Goal: Task Accomplishment & Management: Use online tool/utility

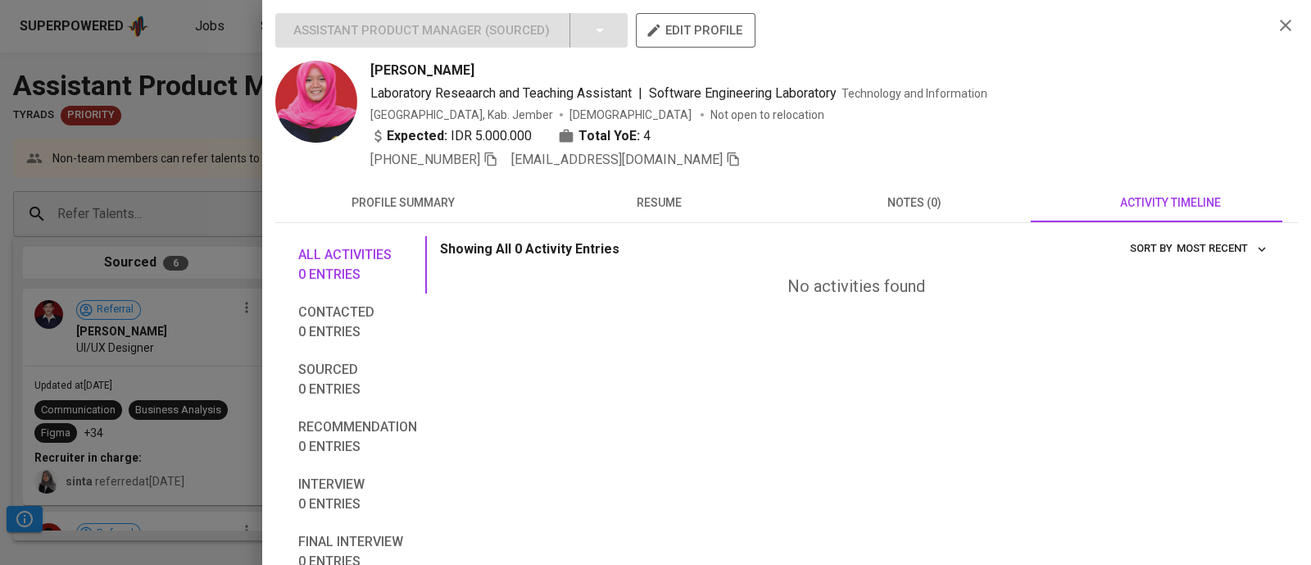
scroll to position [443, 0]
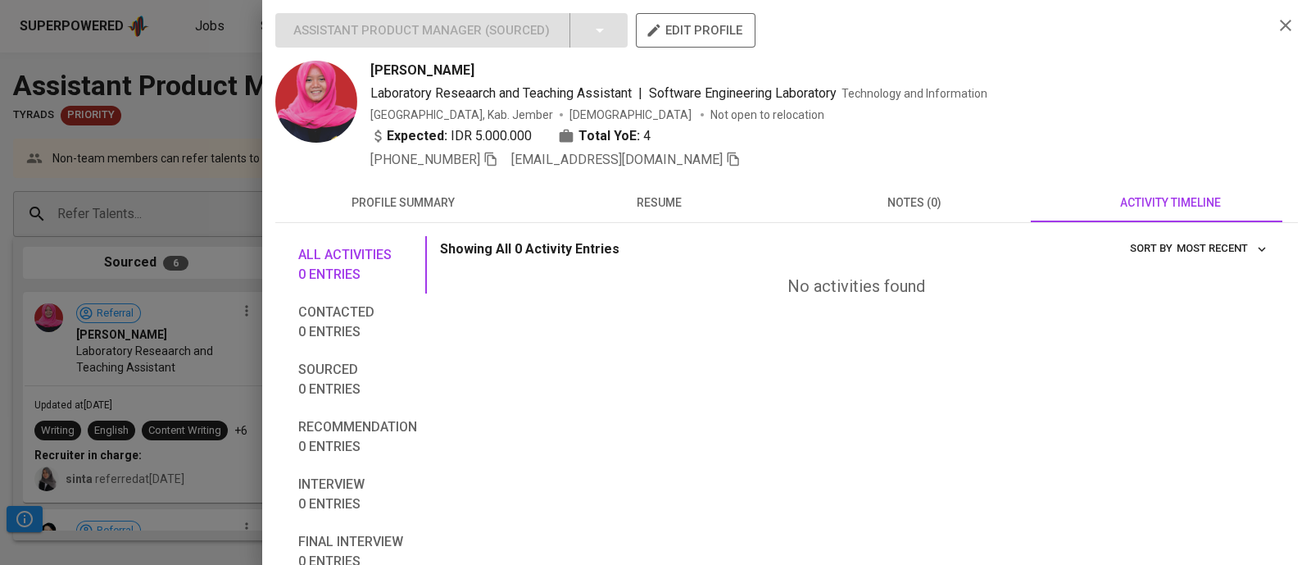
click at [1226, 96] on div "Laboratory Reseaarch and Teaching Assistant | Software Engineering Laboratory T…" at bounding box center [815, 94] width 890 height 20
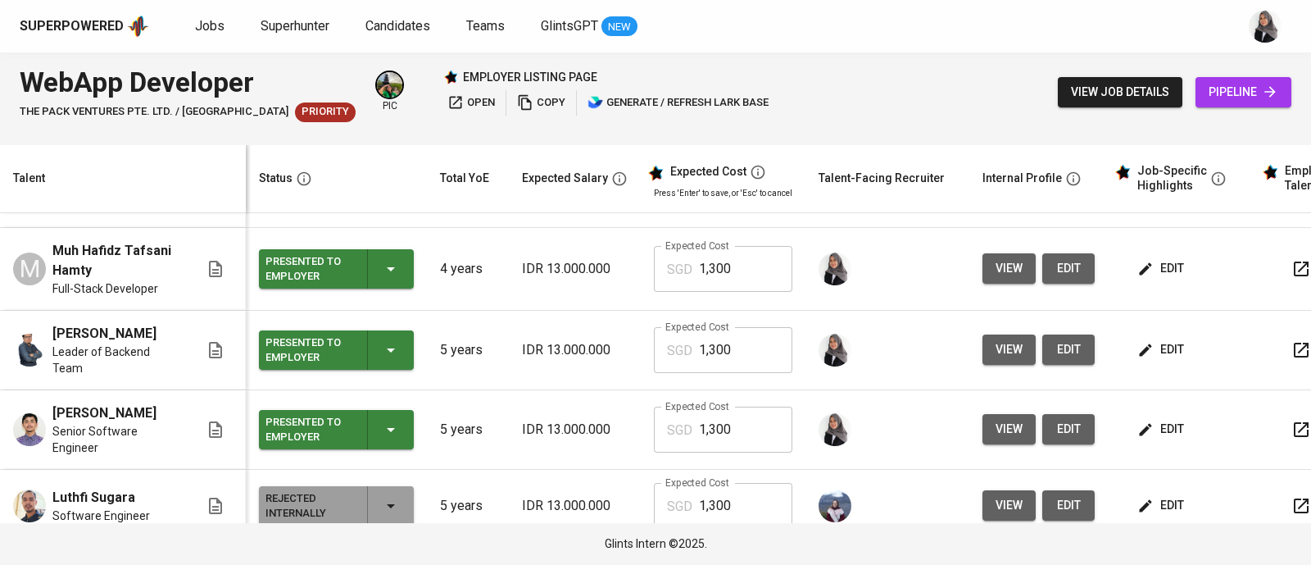
scroll to position [226, 0]
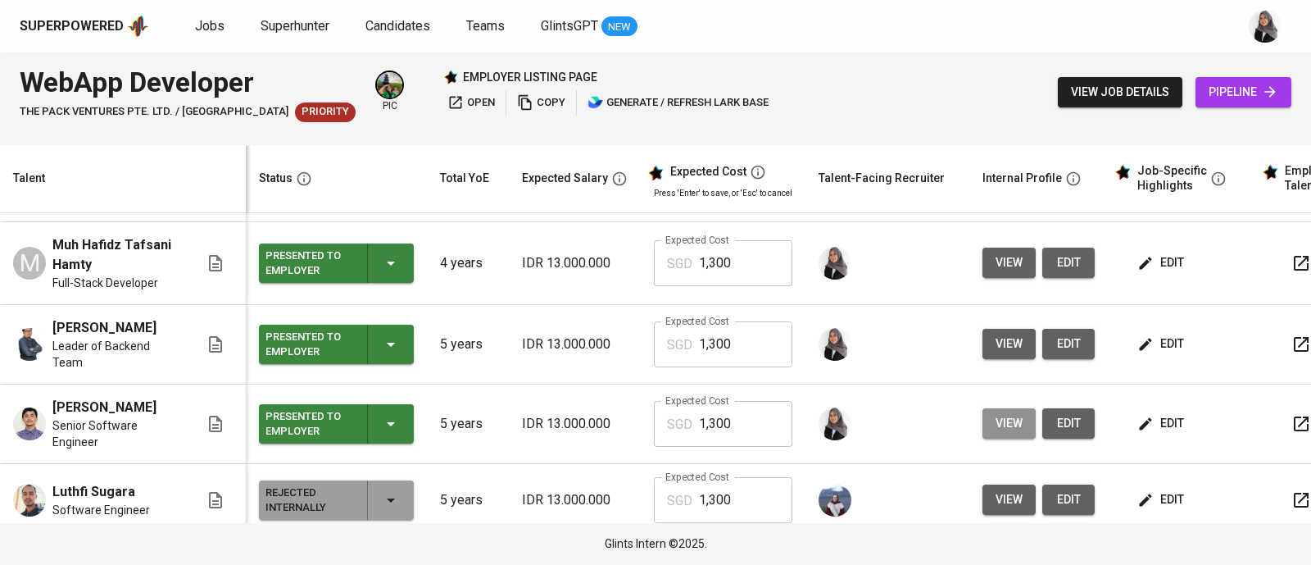
click at [1014, 419] on span "view" at bounding box center [1009, 423] width 27 height 20
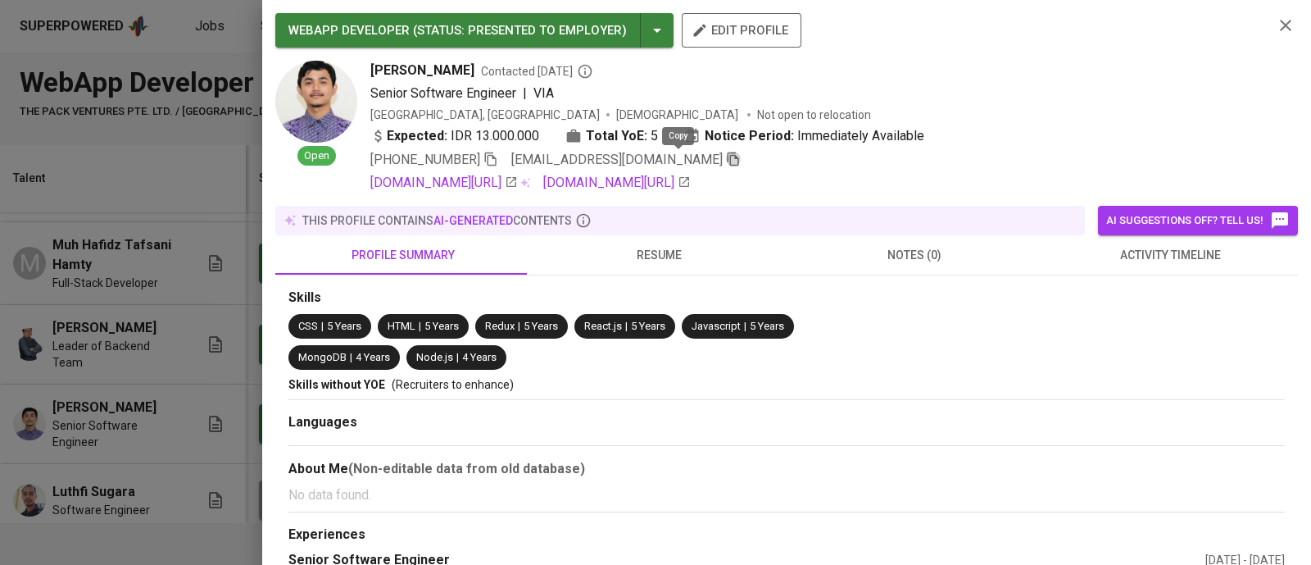
click at [728, 157] on icon "button" at bounding box center [733, 159] width 11 height 14
click at [1280, 21] on icon "button" at bounding box center [1285, 25] width 11 height 11
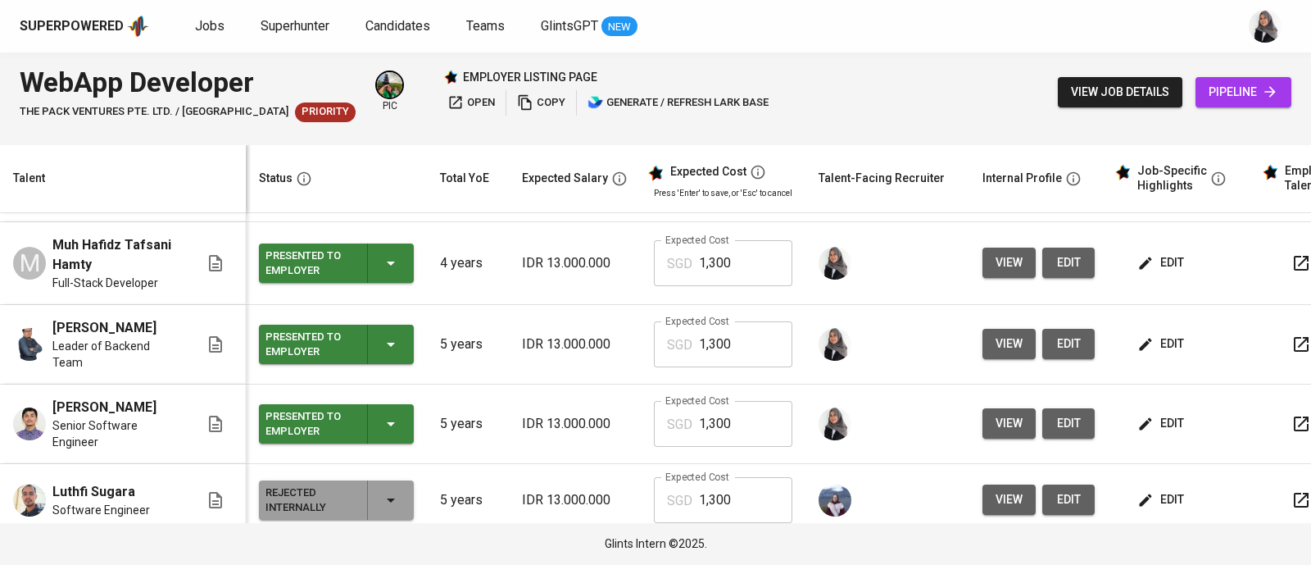
scroll to position [0, 0]
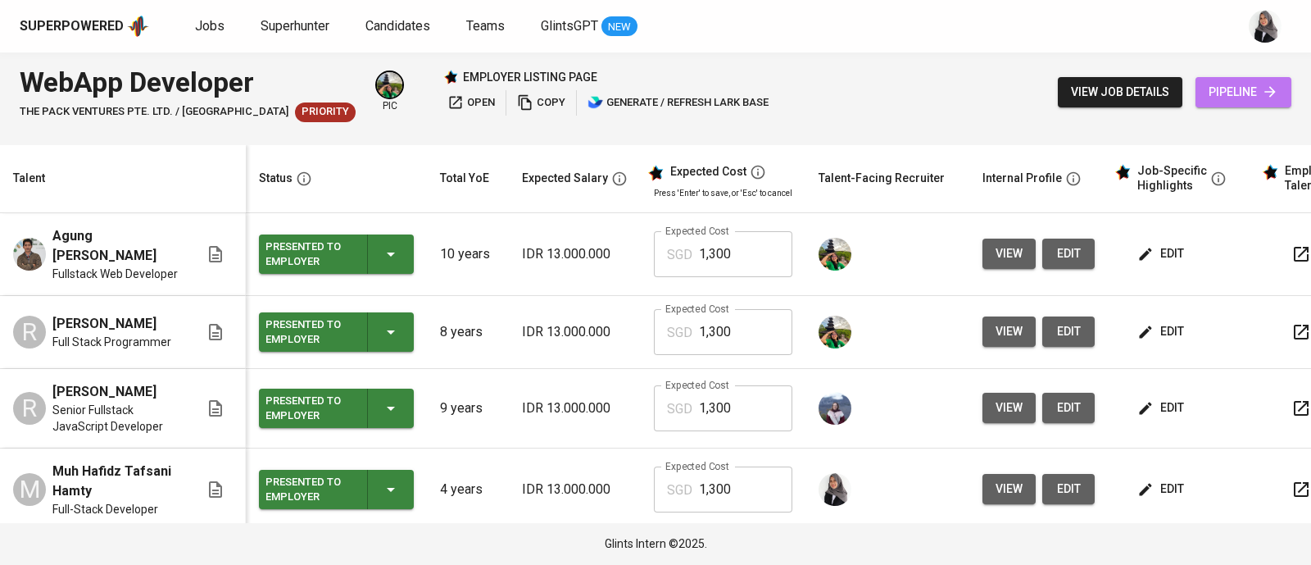
click at [1237, 86] on span "pipeline" at bounding box center [1244, 92] width 70 height 20
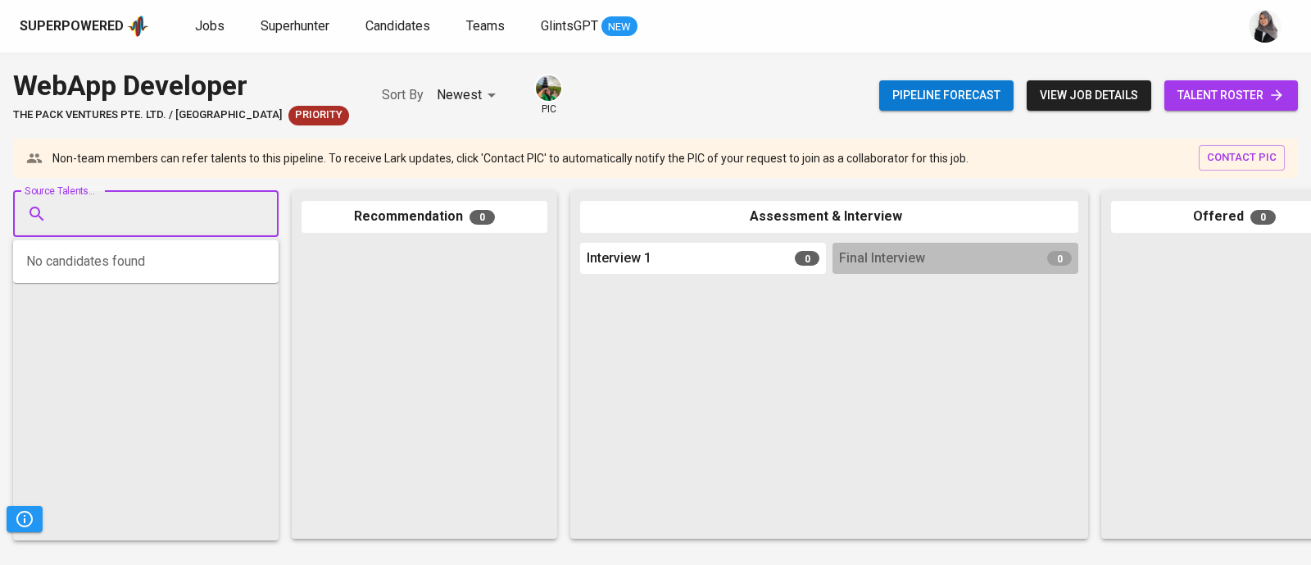
click at [157, 223] on input "Source Talents..." at bounding box center [139, 213] width 172 height 31
paste input "[EMAIL_ADDRESS][DOMAIN_NAME]"
type input "[EMAIL_ADDRESS][DOMAIN_NAME]"
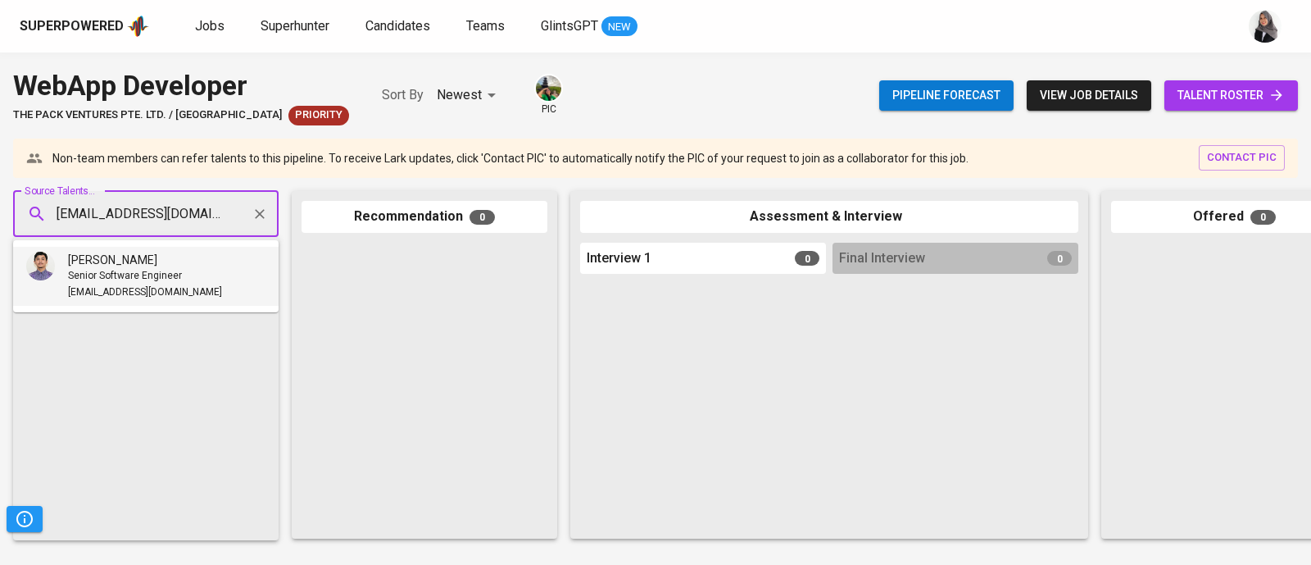
click at [164, 276] on span "Senior Software Engineer" at bounding box center [125, 276] width 114 height 16
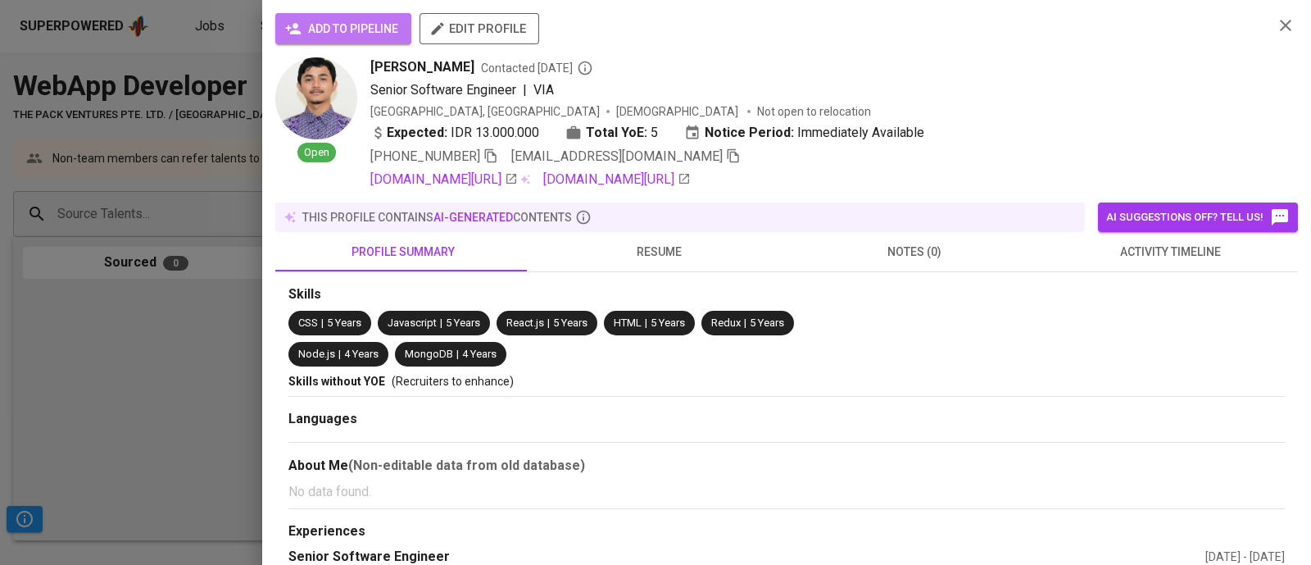
click at [315, 39] on button "add to pipeline" at bounding box center [343, 28] width 136 height 31
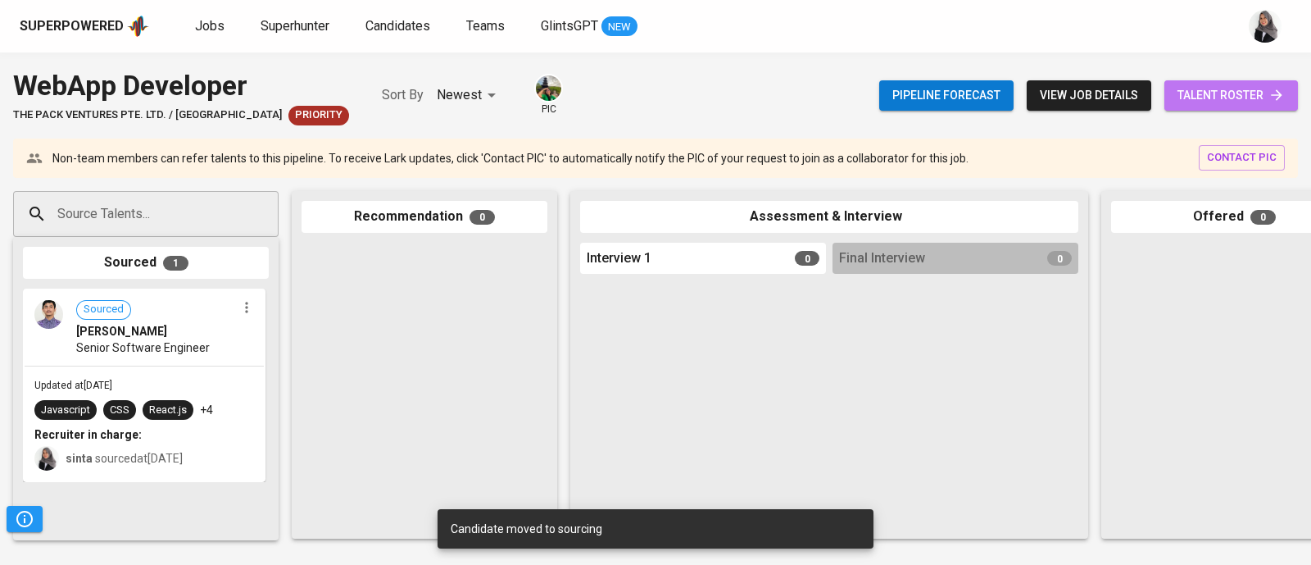
click at [1227, 87] on span "talent roster" at bounding box center [1230, 95] width 107 height 20
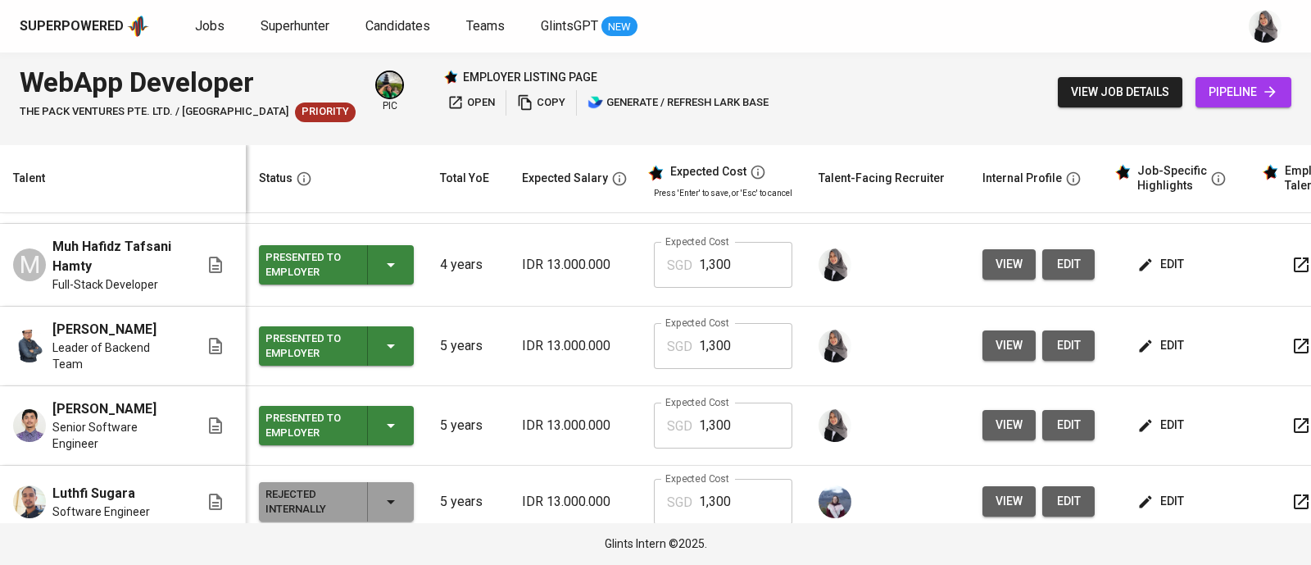
scroll to position [243, 0]
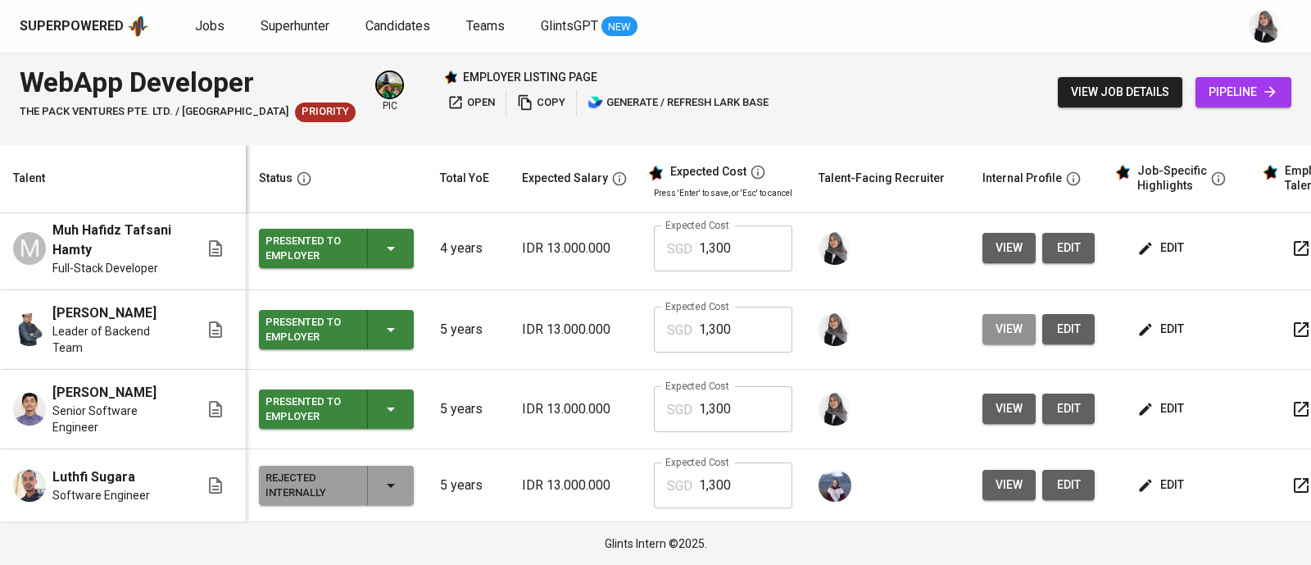
click at [1004, 329] on span "view" at bounding box center [1009, 329] width 27 height 20
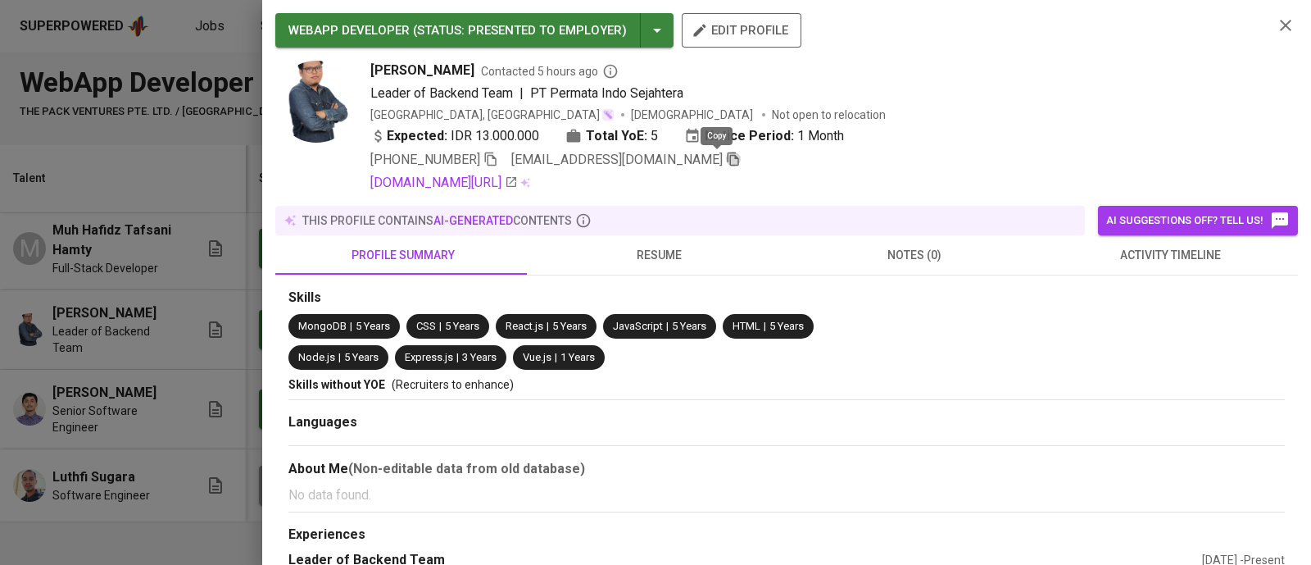
click at [726, 157] on icon "button" at bounding box center [733, 159] width 15 height 15
click at [1280, 26] on icon "button" at bounding box center [1285, 25] width 11 height 11
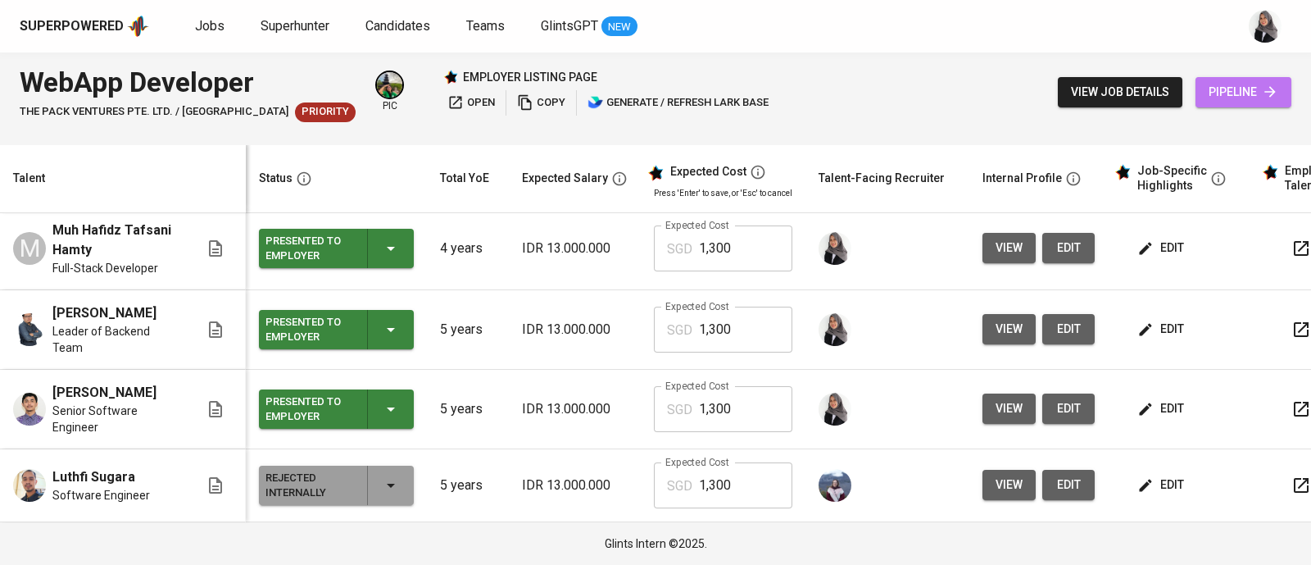
click at [1245, 88] on span "pipeline" at bounding box center [1244, 92] width 70 height 20
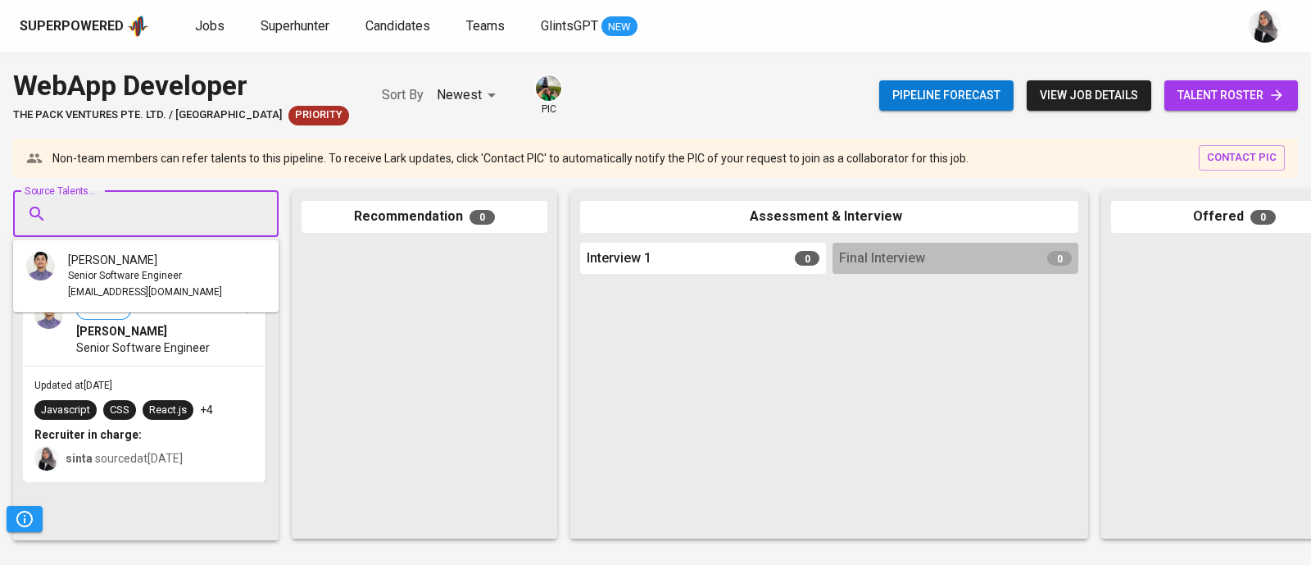
click at [188, 214] on input "Source Talents..." at bounding box center [139, 213] width 172 height 31
paste input "[EMAIL_ADDRESS][DOMAIN_NAME]"
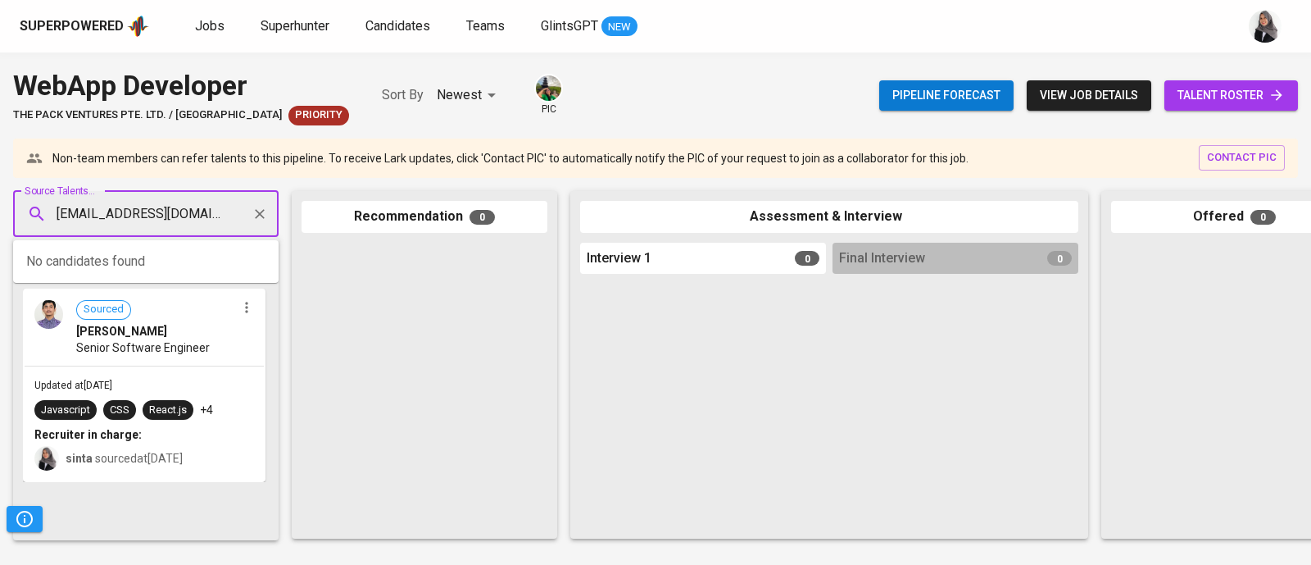
scroll to position [0, 25]
type input "[EMAIL_ADDRESS][DOMAIN_NAME]"
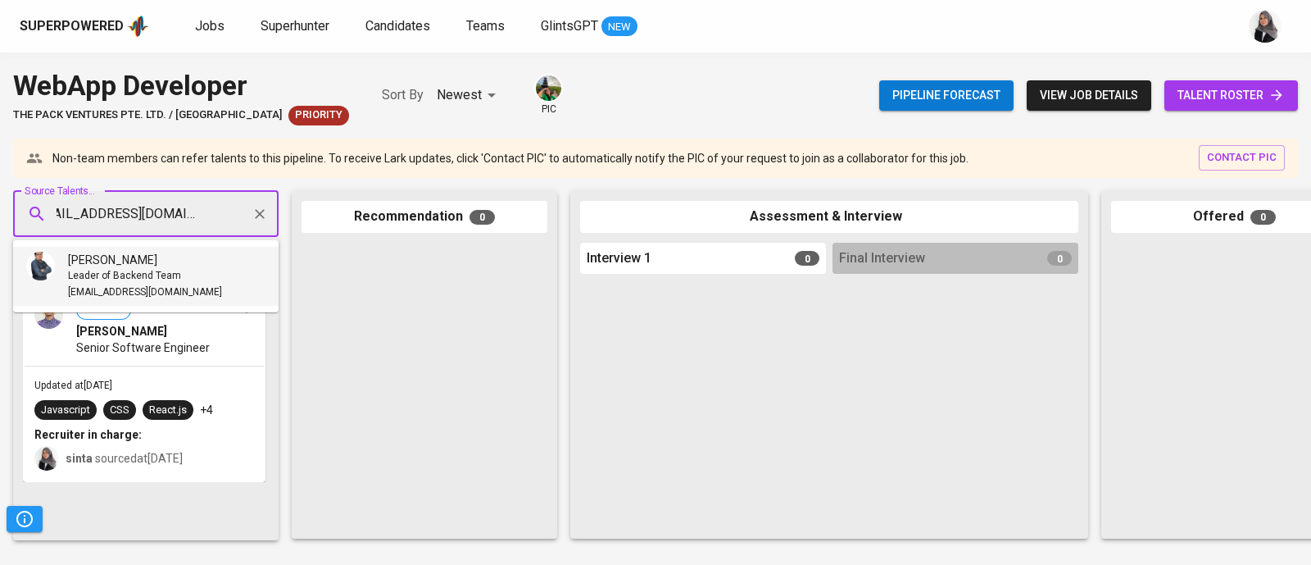
click at [175, 260] on div "[PERSON_NAME]" at bounding box center [145, 260] width 154 height 16
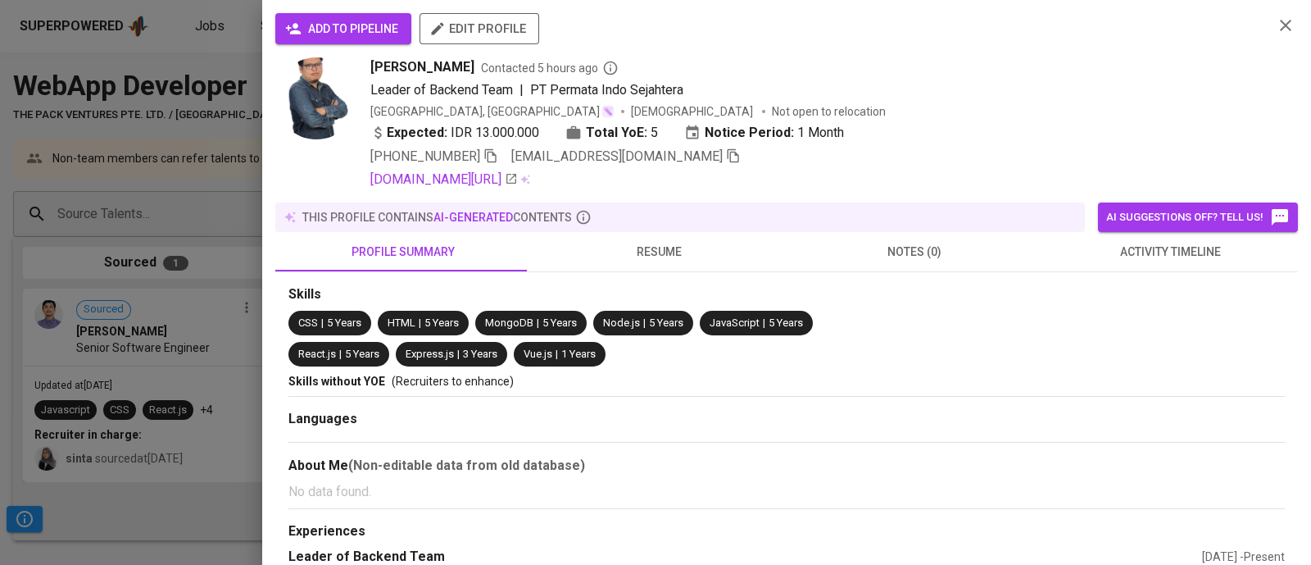
scroll to position [0, 0]
click at [313, 20] on span "add to pipeline" at bounding box center [343, 29] width 110 height 20
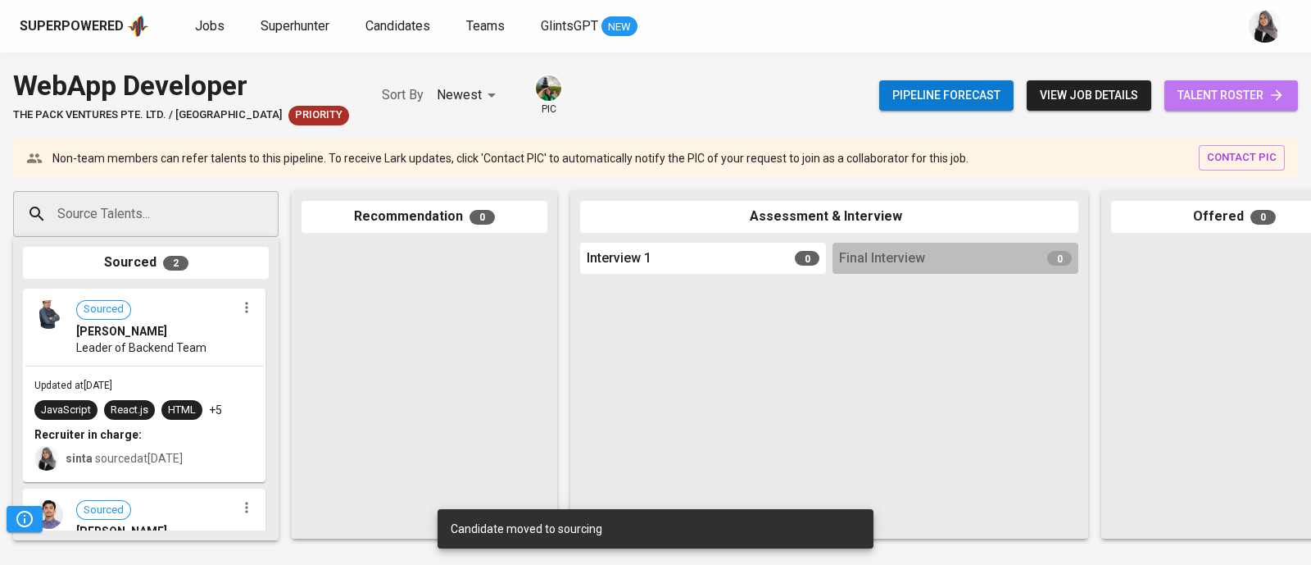
click at [1220, 92] on span "talent roster" at bounding box center [1230, 95] width 107 height 20
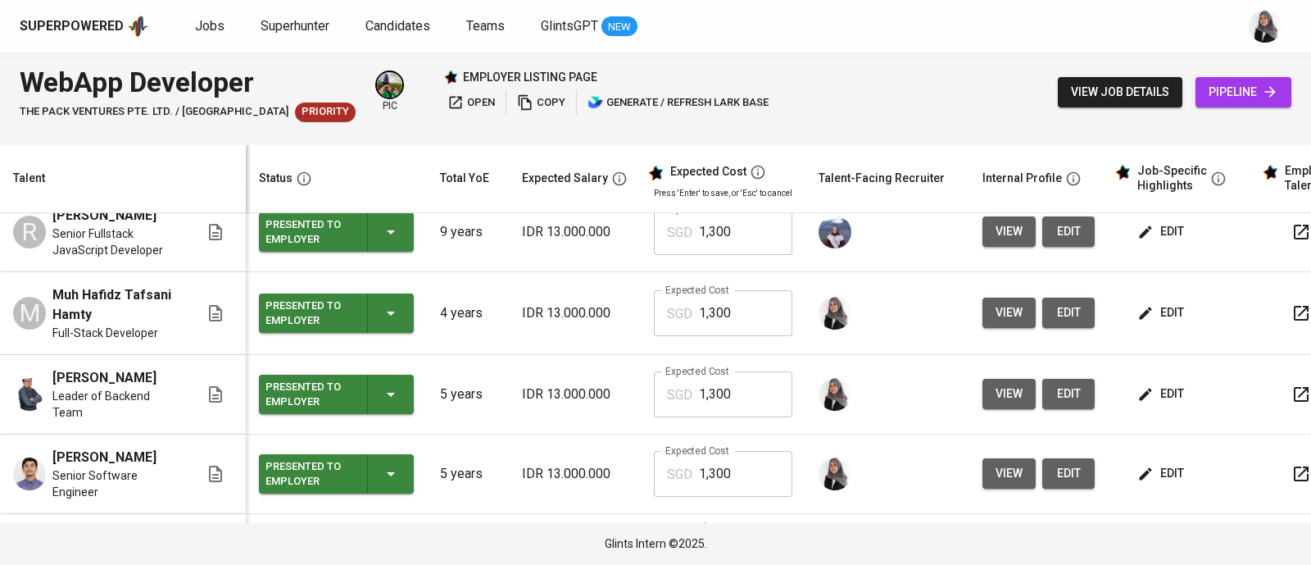
scroll to position [175, 0]
click at [1001, 317] on span "view" at bounding box center [1009, 313] width 27 height 20
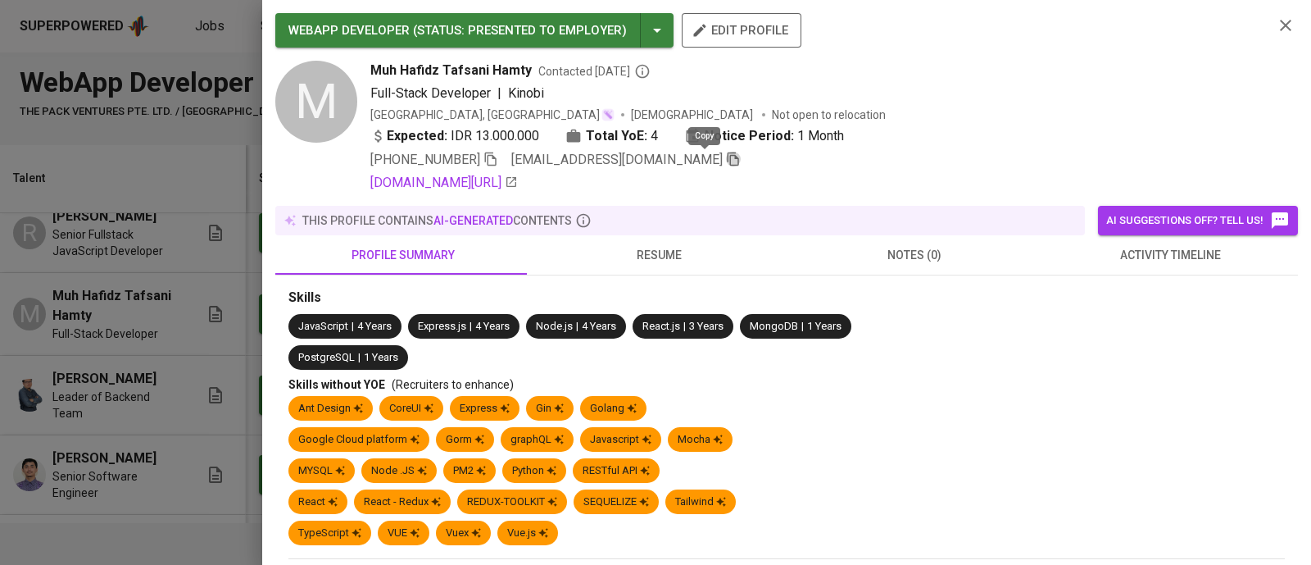
click at [728, 158] on icon "button" at bounding box center [733, 159] width 11 height 14
click at [1279, 16] on icon "button" at bounding box center [1286, 26] width 20 height 20
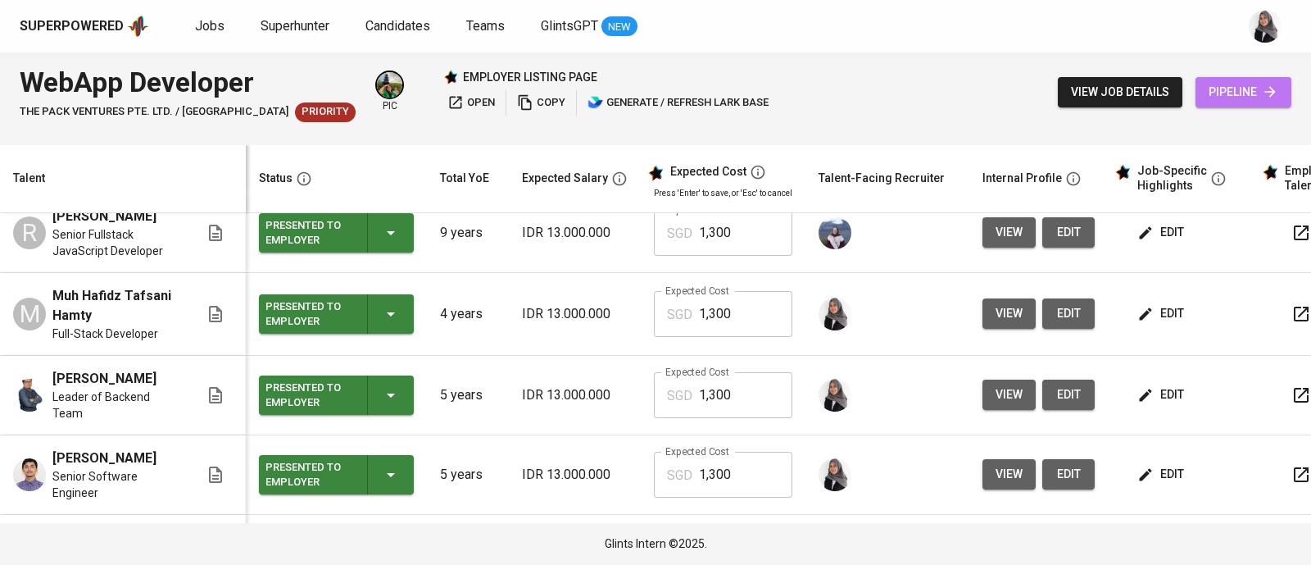
click at [1266, 79] on link "pipeline" at bounding box center [1243, 92] width 96 height 30
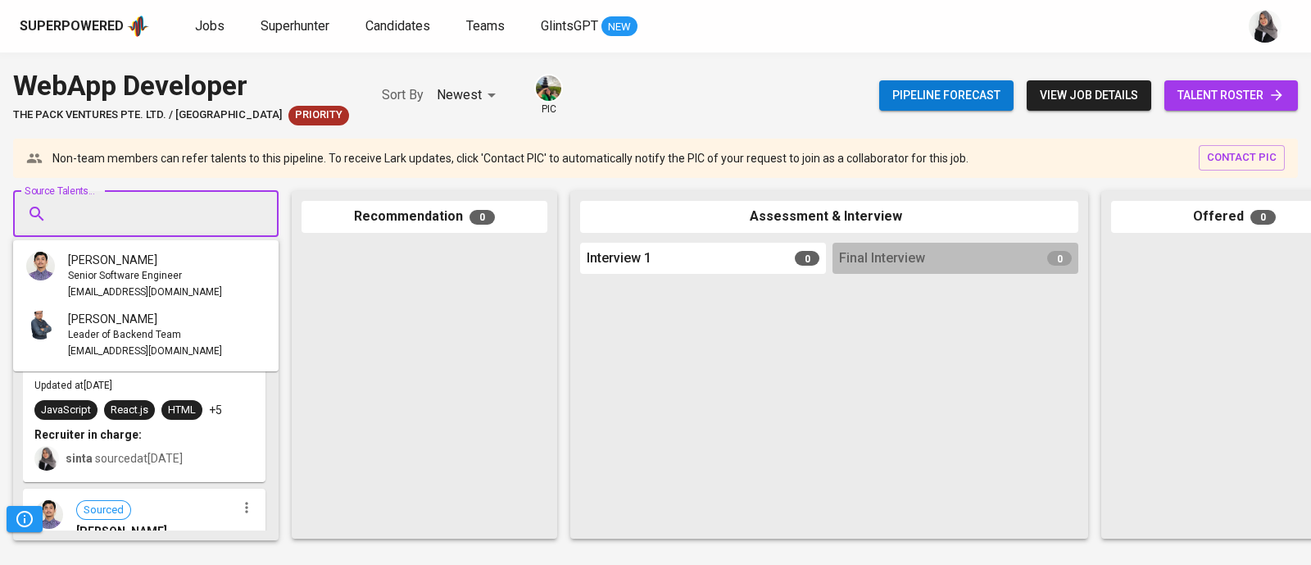
click at [208, 206] on input "Source Talents..." at bounding box center [139, 213] width 172 height 31
paste input "[EMAIL_ADDRESS][DOMAIN_NAME]"
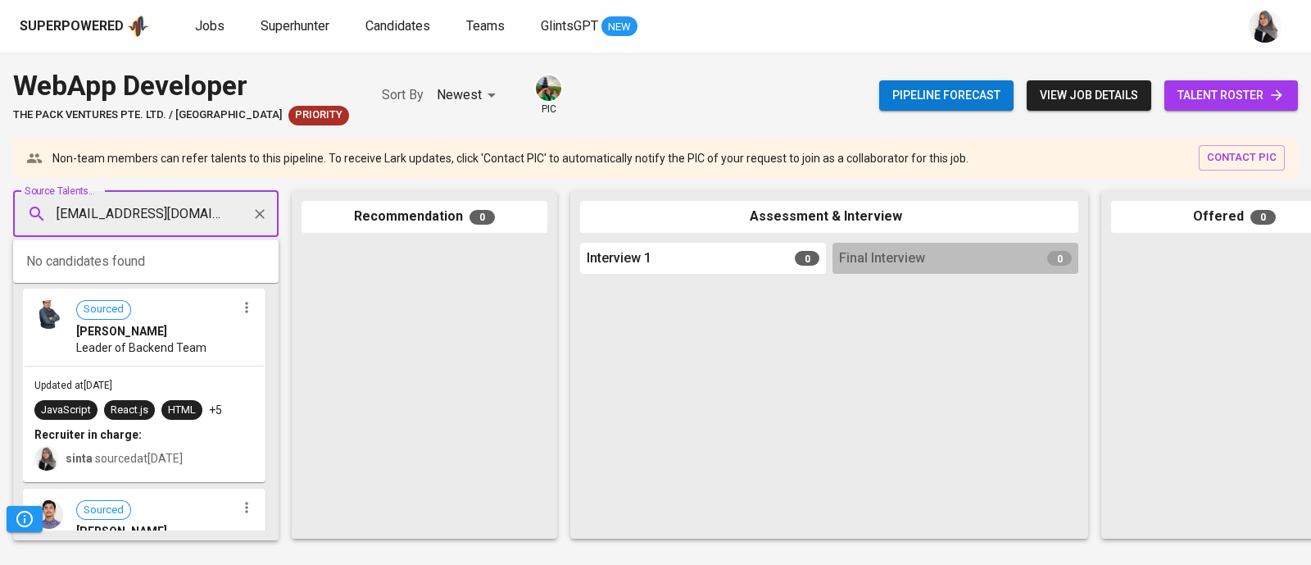
scroll to position [0, 13]
type input "[EMAIL_ADDRESS][DOMAIN_NAME]"
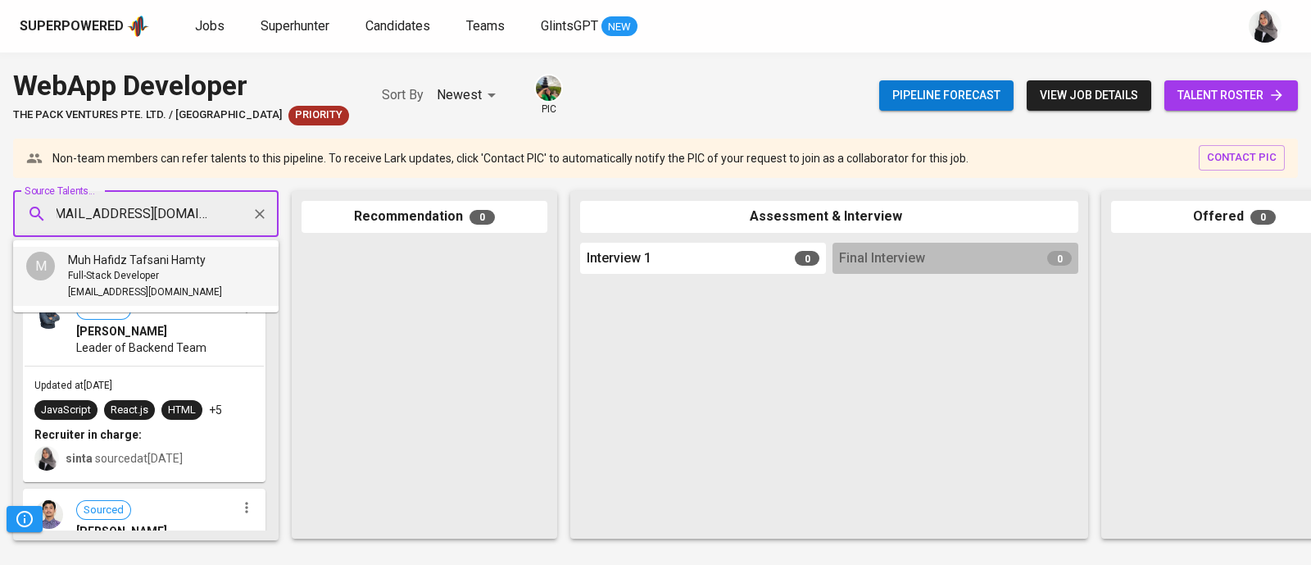
click at [160, 277] on div "Full-Stack Developer" at bounding box center [145, 276] width 154 height 16
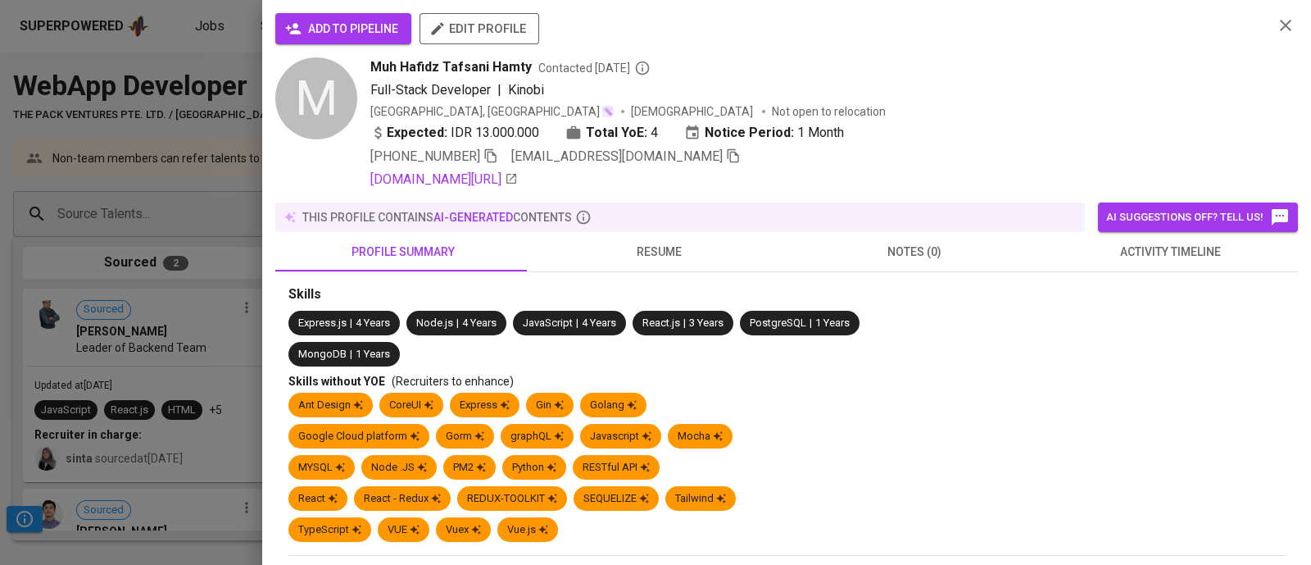
scroll to position [0, 0]
click at [339, 25] on span "add to pipeline" at bounding box center [343, 29] width 110 height 20
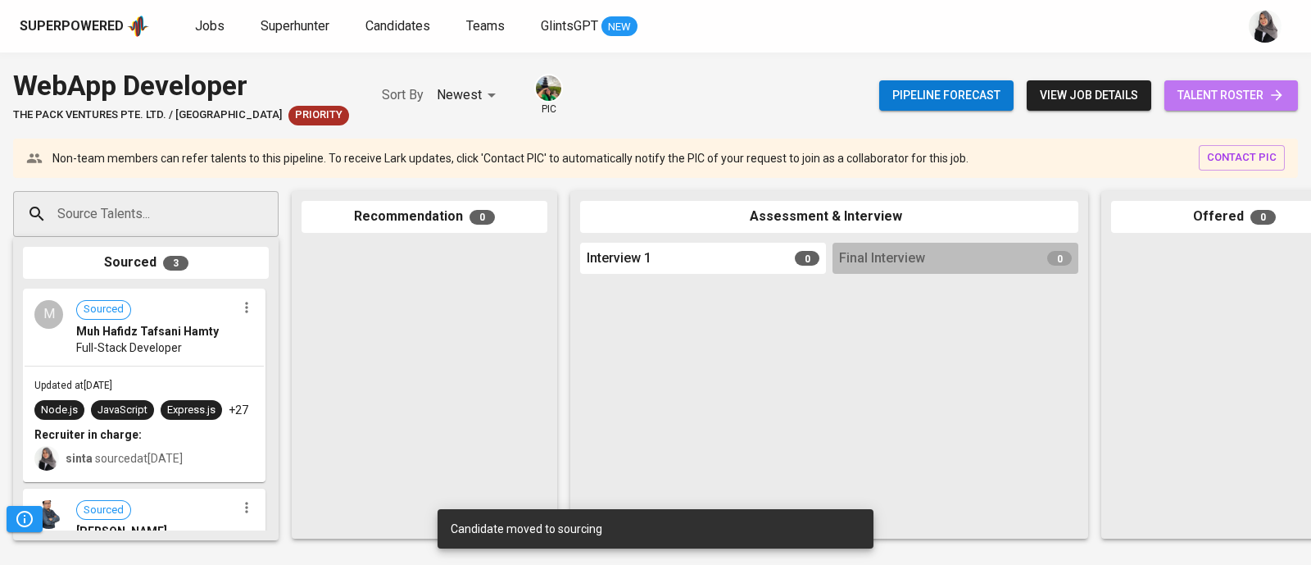
click at [1200, 96] on span "talent roster" at bounding box center [1230, 95] width 107 height 20
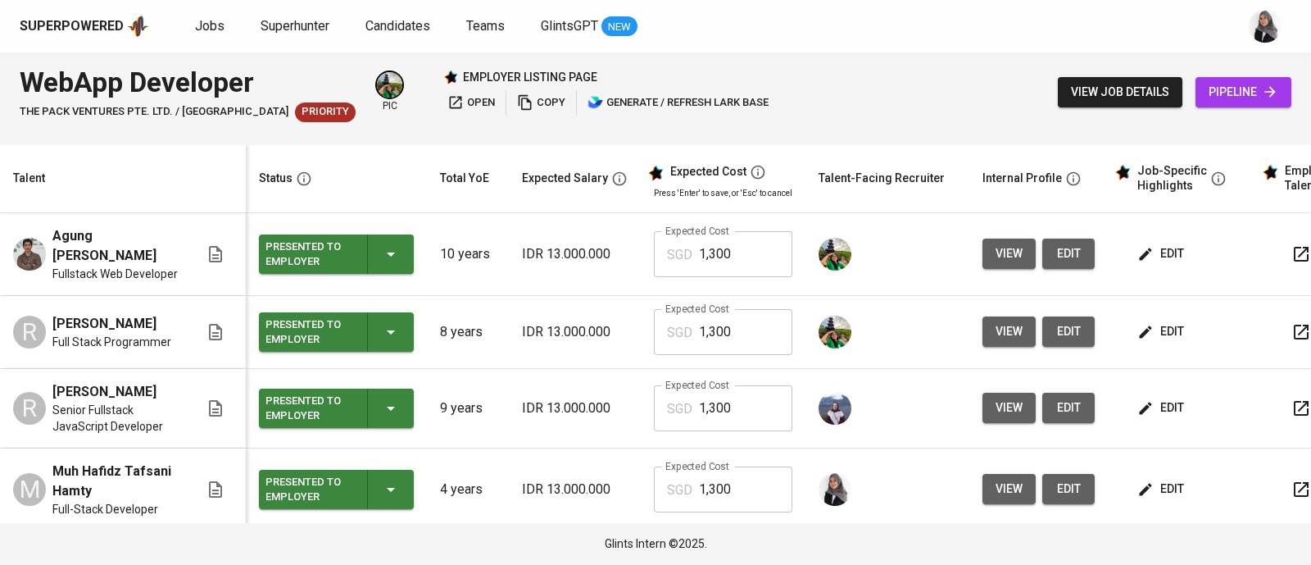
scroll to position [243, 0]
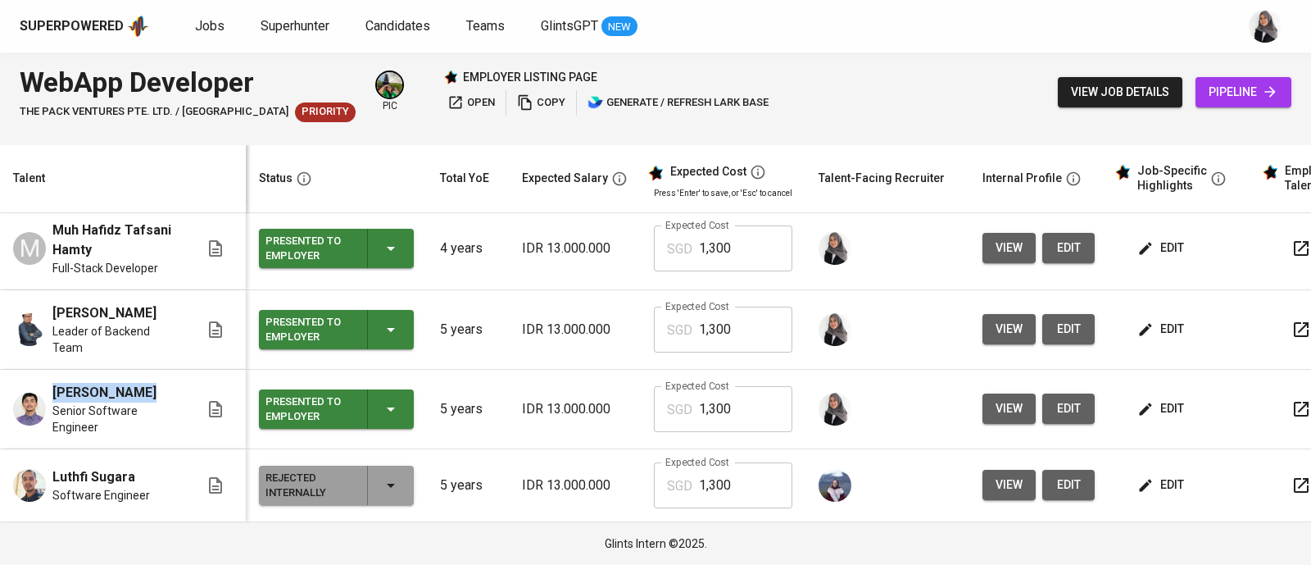
drag, startPoint x: 150, startPoint y: 391, endPoint x: 52, endPoint y: 392, distance: 97.5
click at [52, 392] on div "[PERSON_NAME]" at bounding box center [115, 393] width 127 height 20
copy span "[PERSON_NAME]"
